Goal: Transaction & Acquisition: Purchase product/service

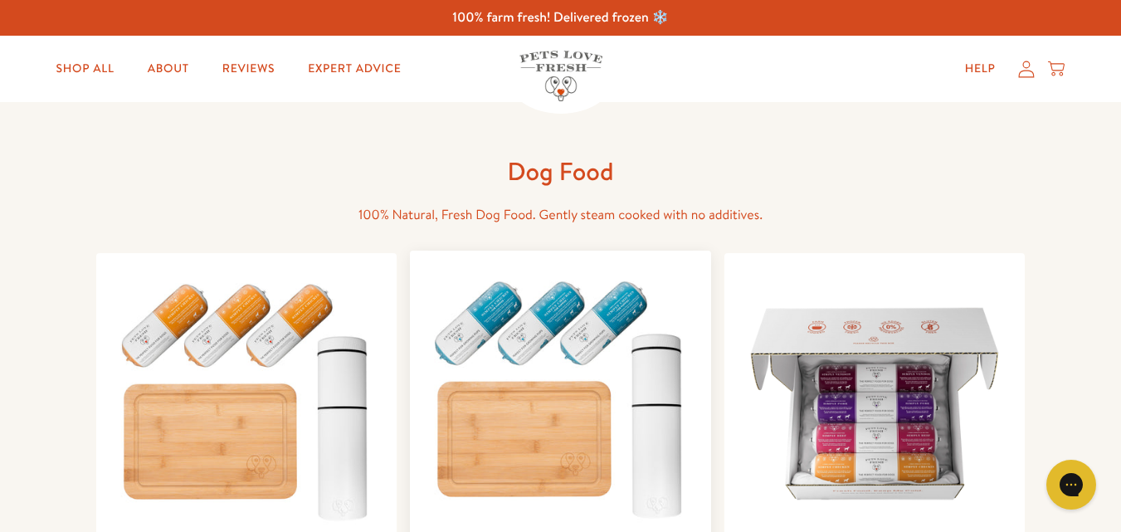
click at [529, 365] on img at bounding box center [560, 395] width 275 height 263
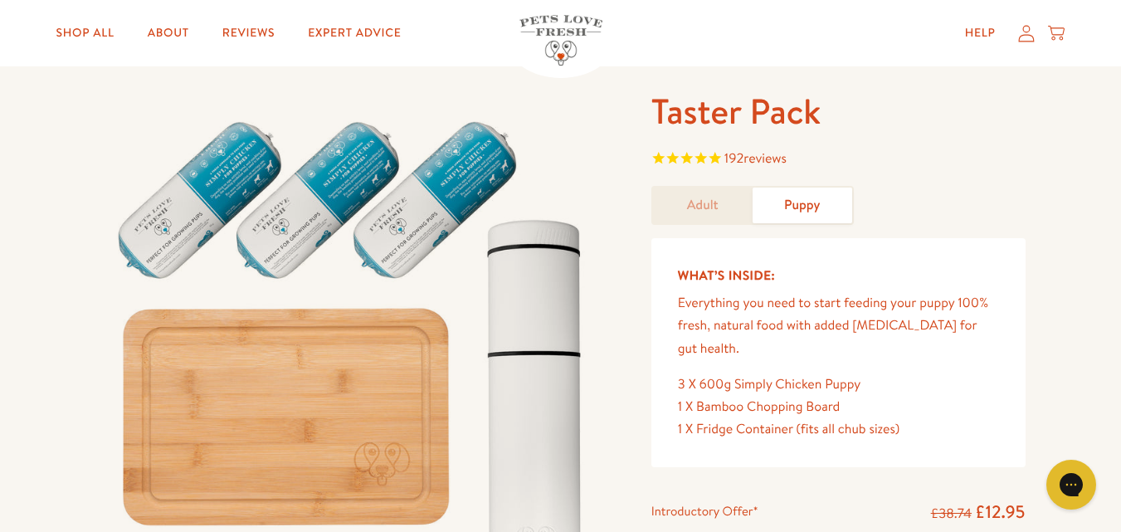
click at [724, 168] on span "192 reviews" at bounding box center [755, 158] width 62 height 18
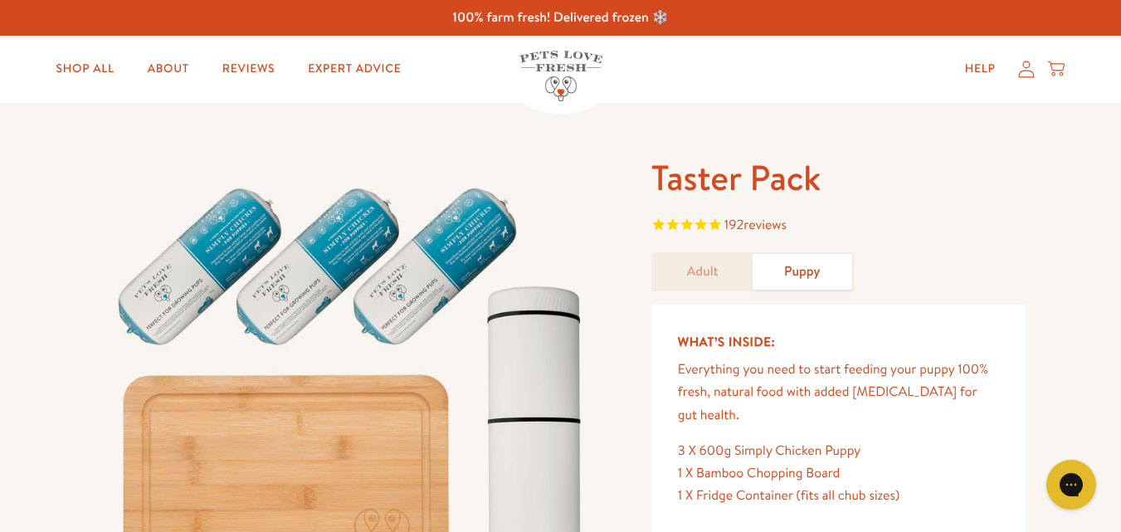
scroll to position [33, 0]
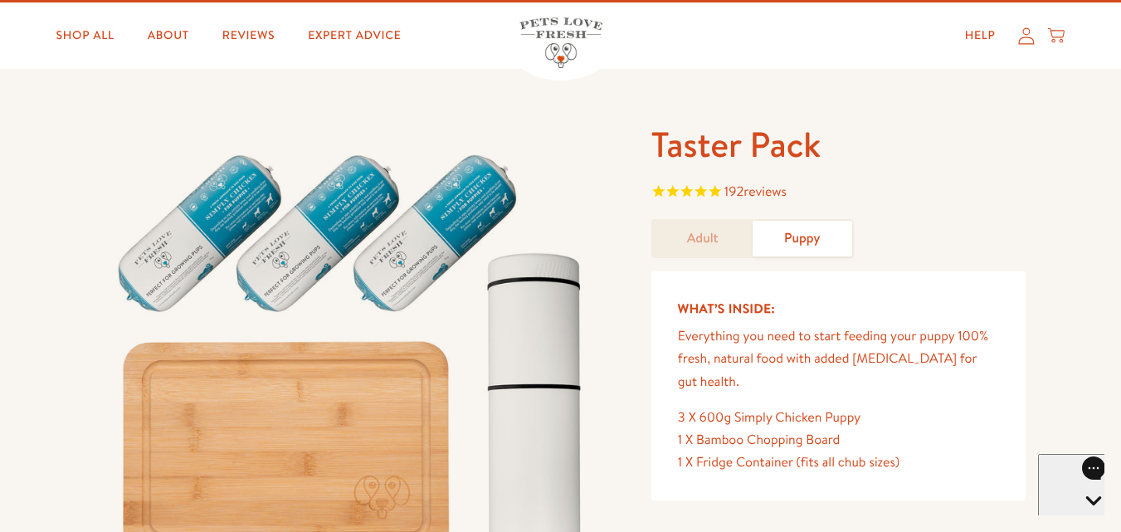
click at [721, 256] on link "Adult" at bounding box center [703, 239] width 100 height 36
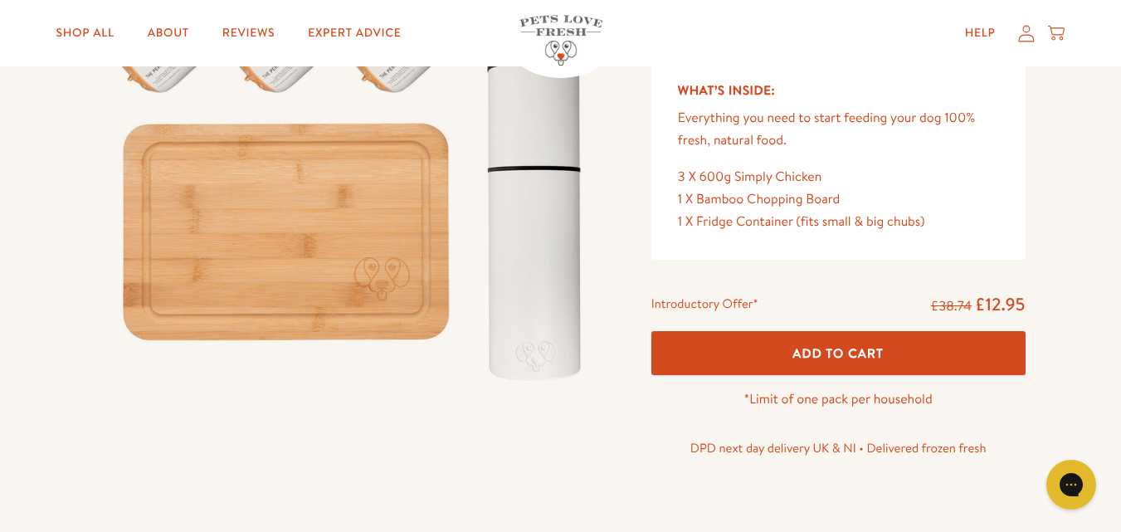
scroll to position [332, 0]
